Goal: Information Seeking & Learning: Learn about a topic

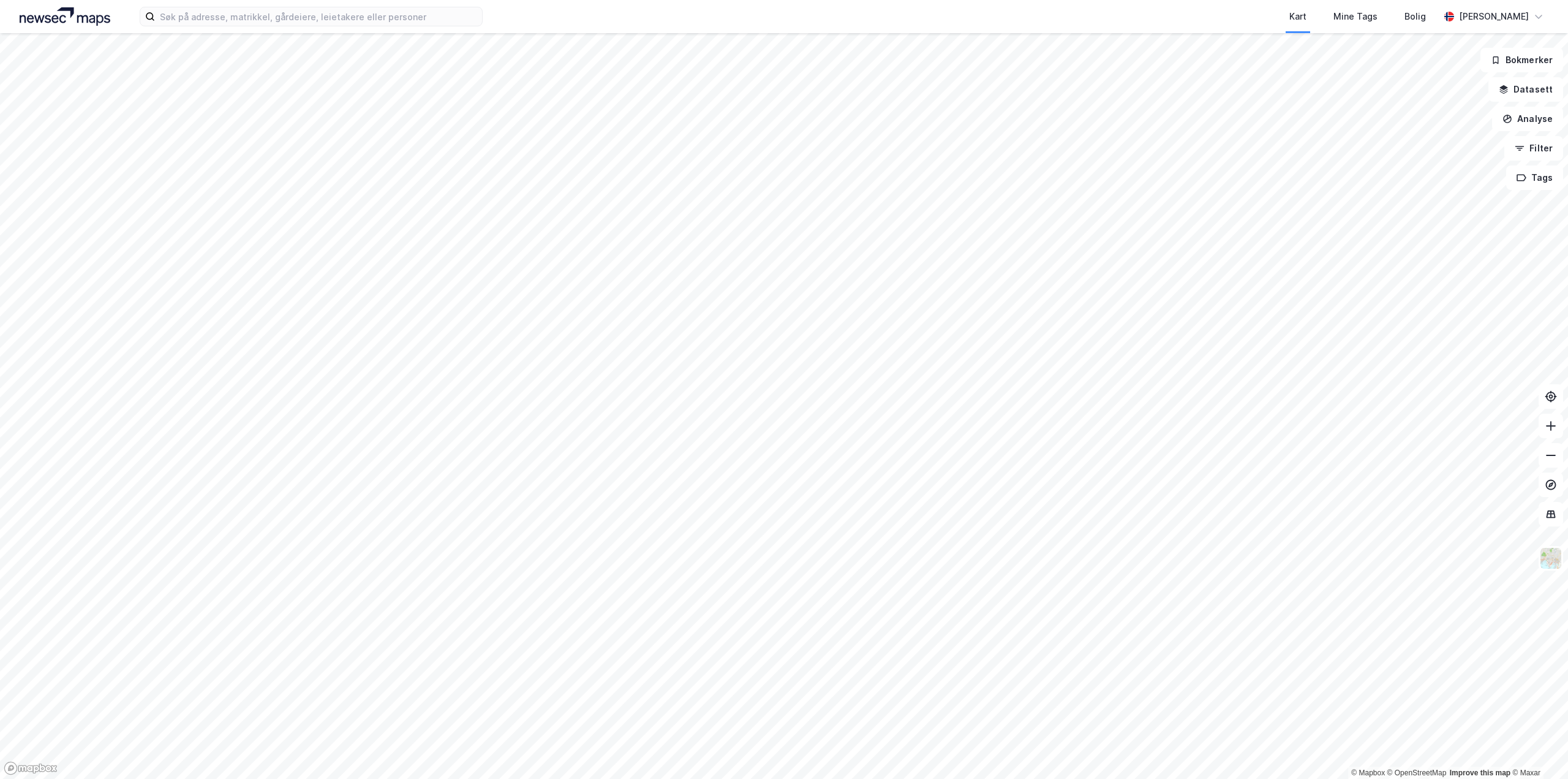
click at [443, 0] on html "Kart Mine Tags Bolig Aleksander Moholdt © Mapbox © OpenStreetMap Improve this m…" at bounding box center [784, 389] width 1568 height 779
